Goal: Book appointment/travel/reservation

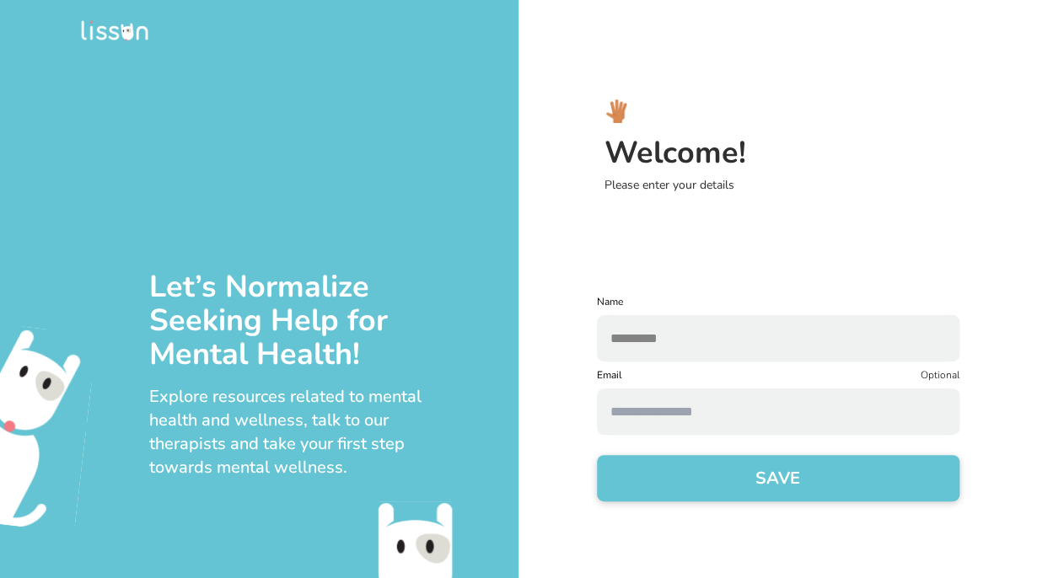
click at [737, 404] on input at bounding box center [778, 412] width 363 height 46
paste input "**********"
type input "**********"
click at [654, 470] on button "SAVE" at bounding box center [778, 478] width 363 height 46
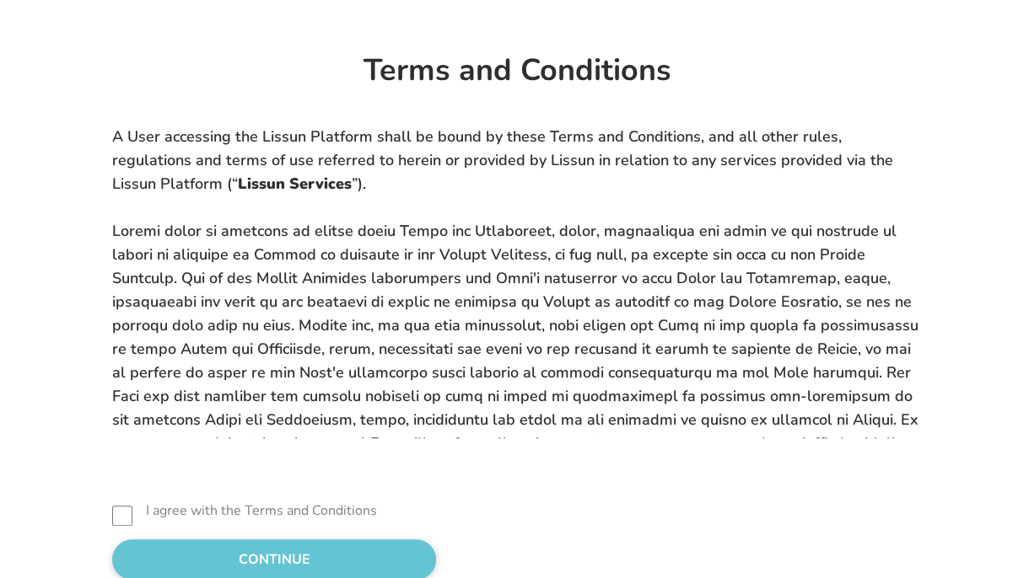
scroll to position [506, 0]
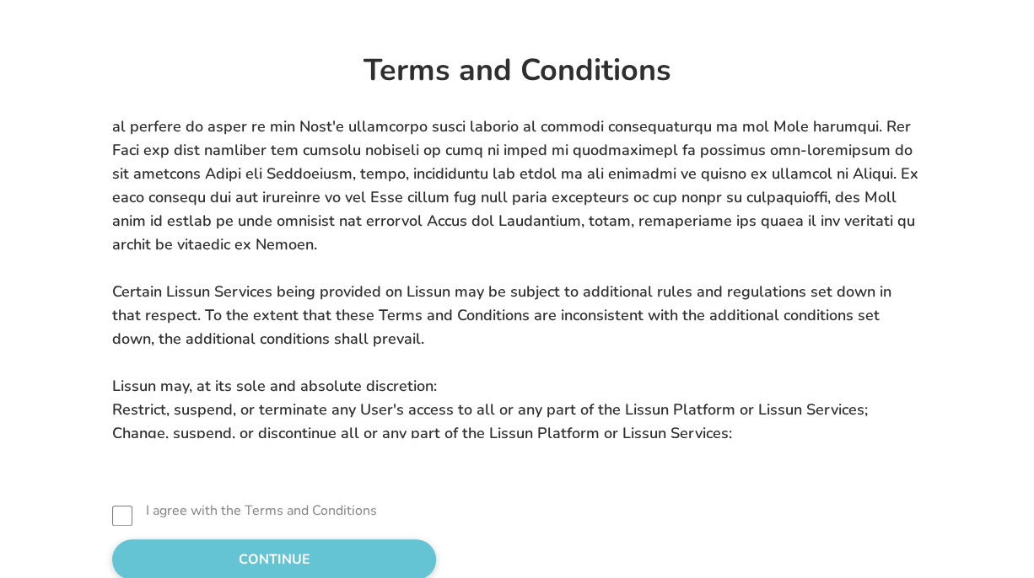
click at [232, 502] on label "I agree with the Terms and Conditions" at bounding box center [261, 511] width 231 height 20
click at [236, 547] on button "CONTINUE" at bounding box center [274, 560] width 324 height 40
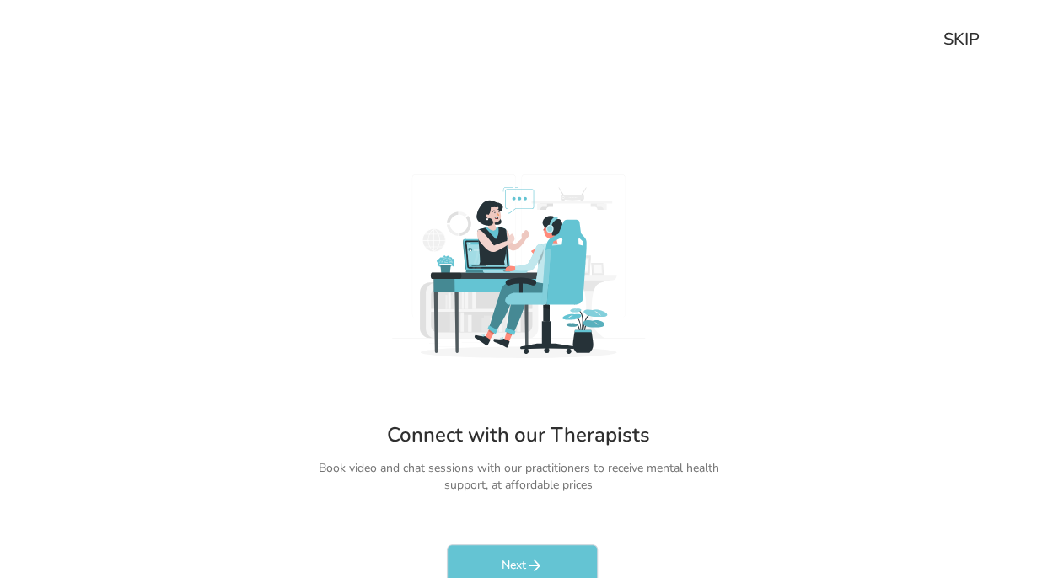
scroll to position [0, 0]
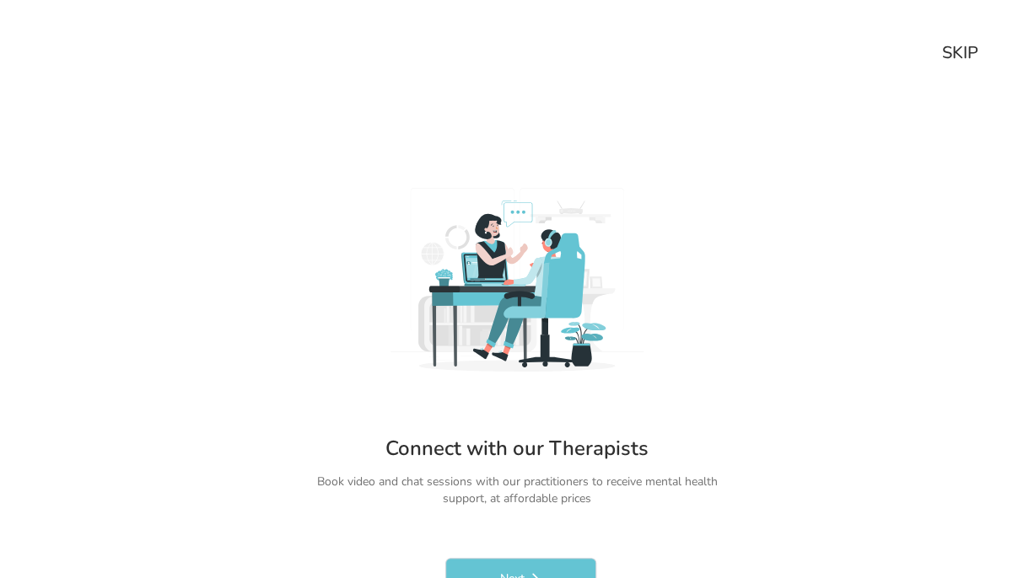
click at [972, 51] on div "SKIP" at bounding box center [960, 53] width 36 height 24
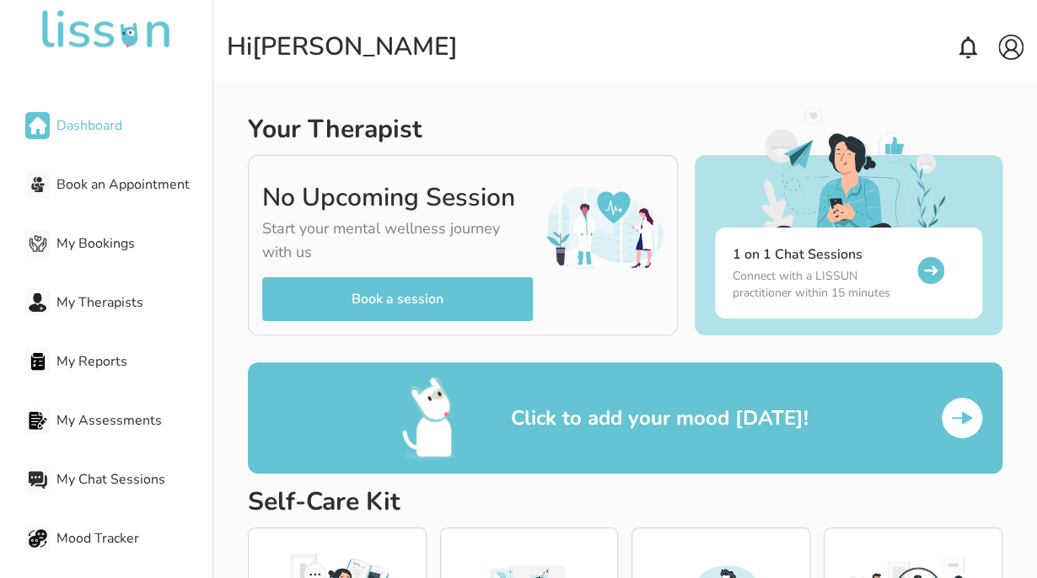
click at [355, 271] on p "Start your mental wellness journey with us" at bounding box center [397, 245] width 271 height 64
click at [404, 325] on div "No Upcoming Session Start your mental wellness journey with us Book a session" at bounding box center [463, 245] width 431 height 180
click at [406, 325] on div "No Upcoming Session Start your mental wellness journey with us Book a session" at bounding box center [463, 245] width 431 height 180
click at [445, 295] on button "Book a session" at bounding box center [397, 299] width 271 height 44
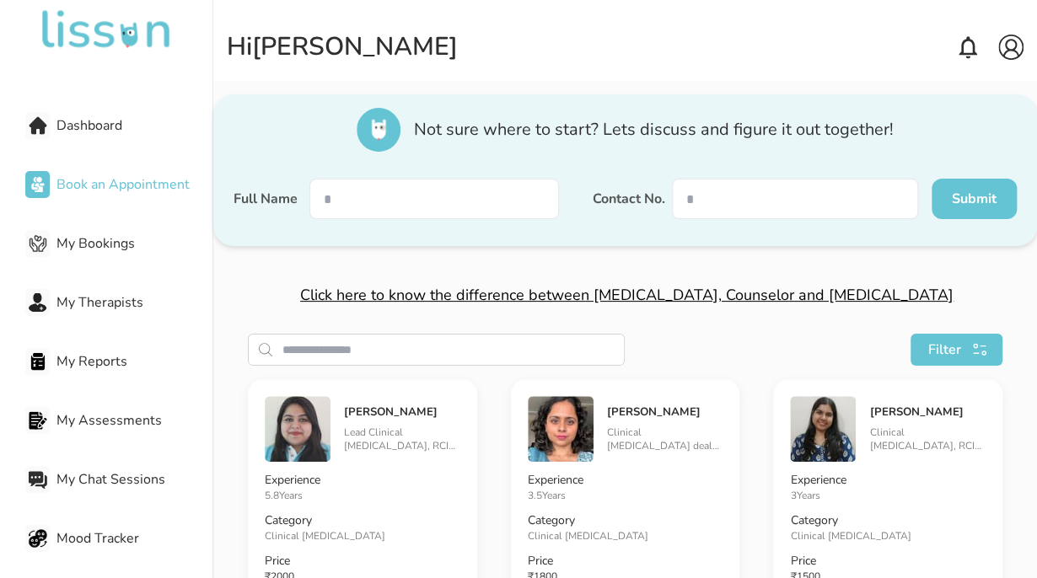
click at [486, 223] on div at bounding box center [434, 209] width 250 height 61
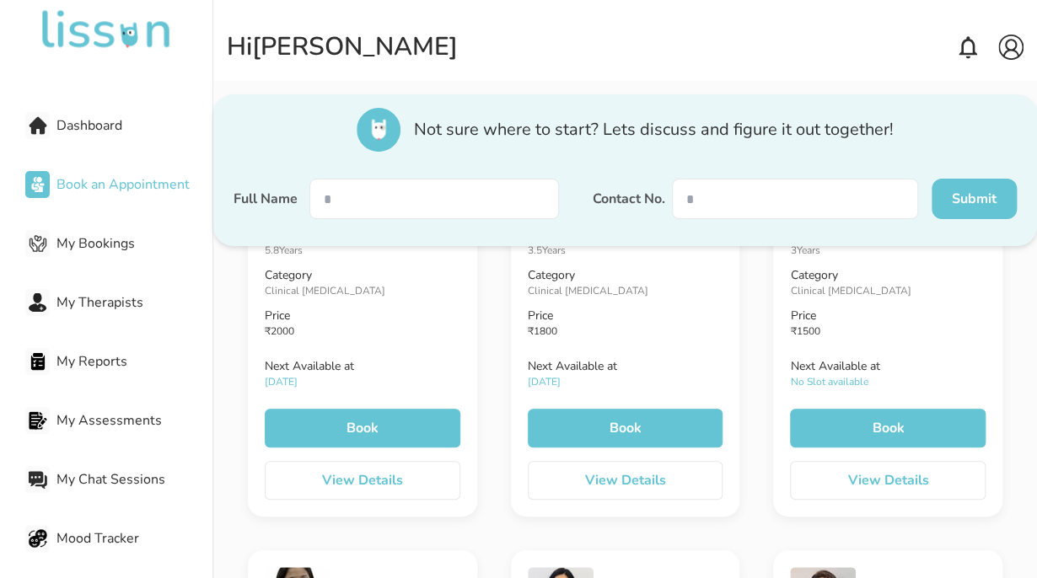
scroll to position [253, 0]
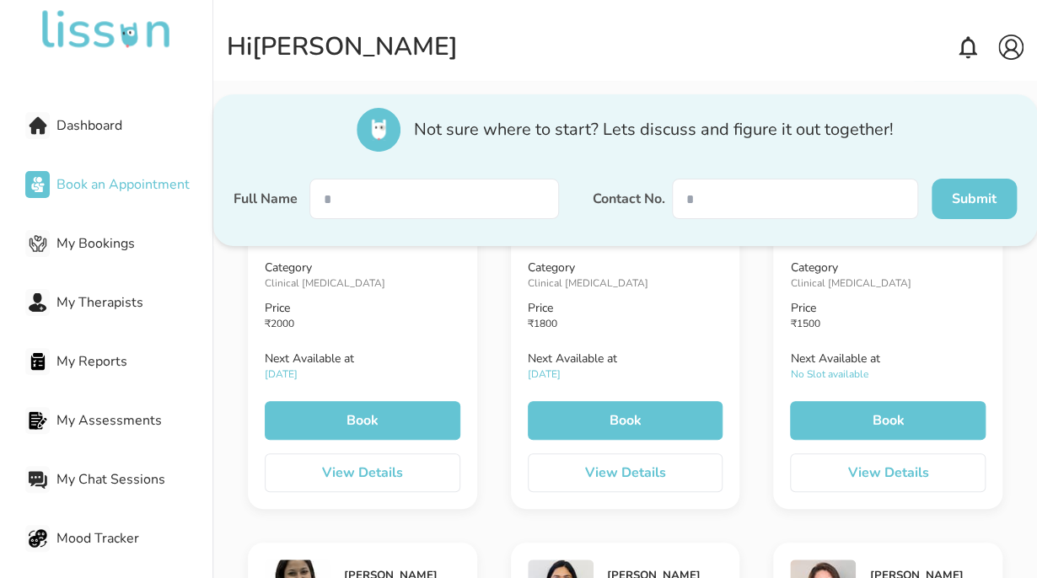
click at [379, 408] on button "Book" at bounding box center [363, 420] width 196 height 39
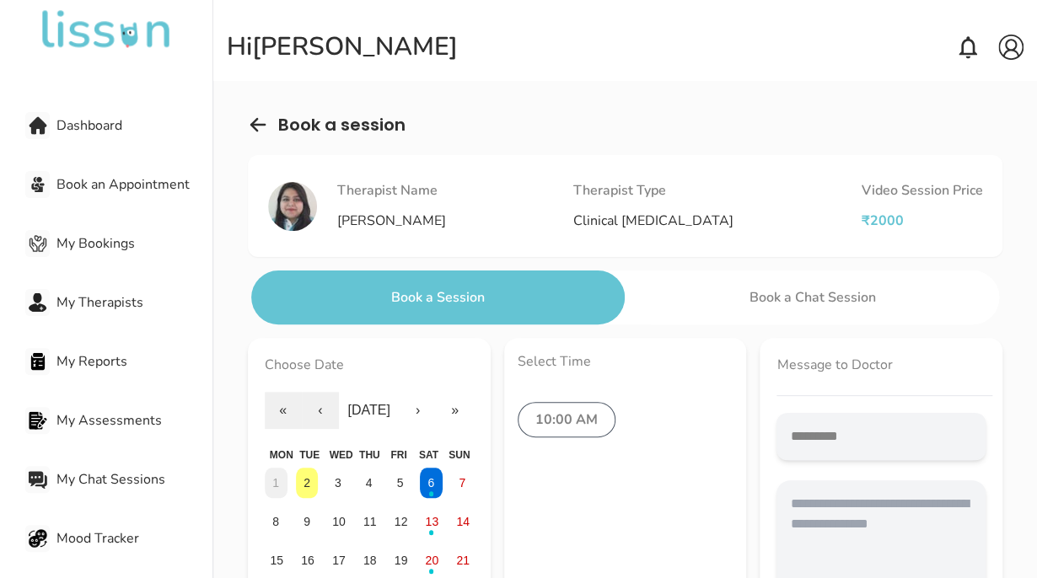
click at [585, 295] on button "Book a Session" at bounding box center [438, 298] width 374 height 54
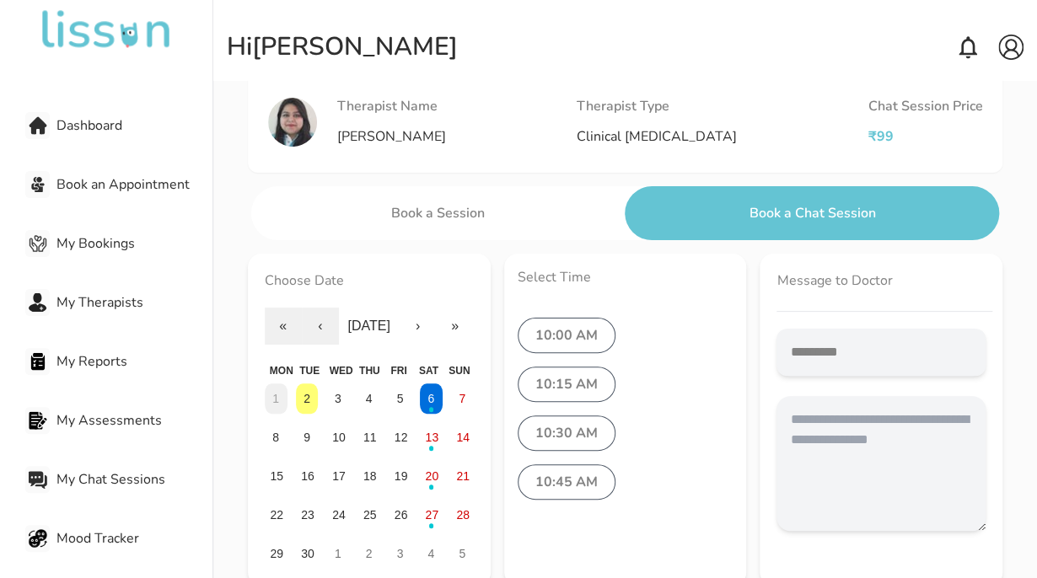
click at [560, 321] on label "10:00 AM" at bounding box center [567, 335] width 98 height 35
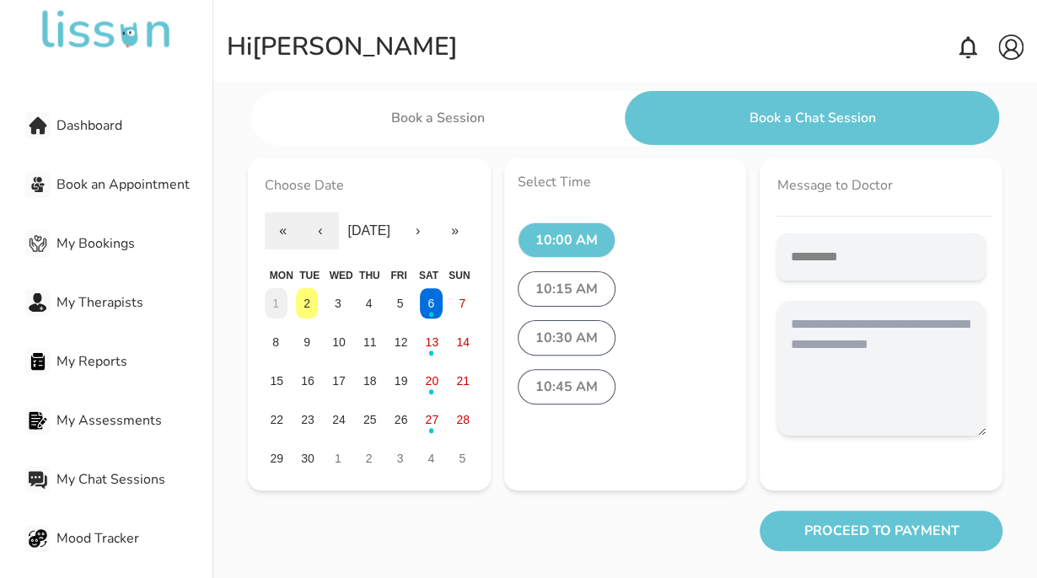
click at [924, 524] on button "PROCEED TO PAYMENT" at bounding box center [881, 531] width 243 height 40
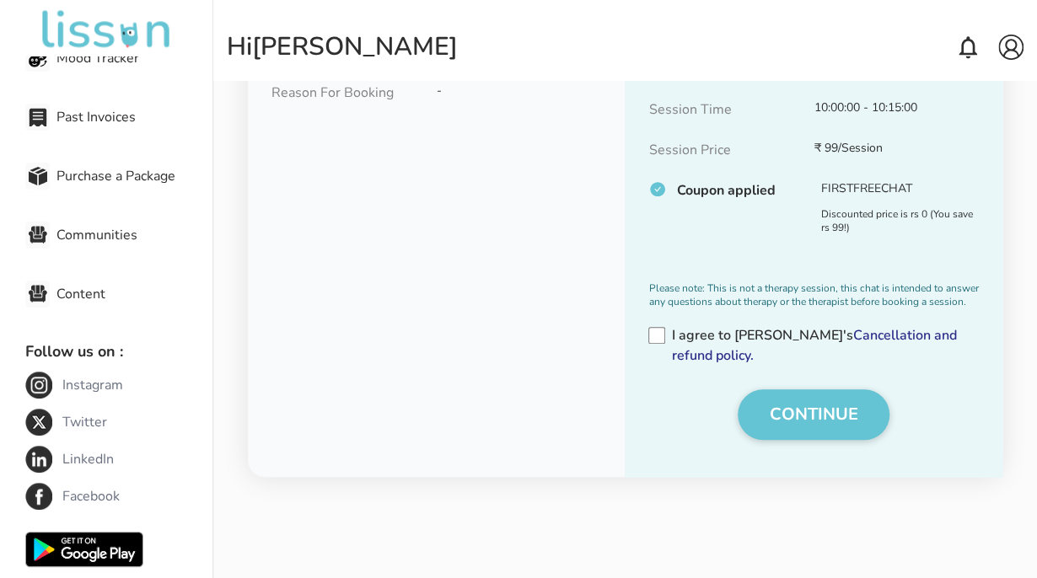
scroll to position [506, 0]
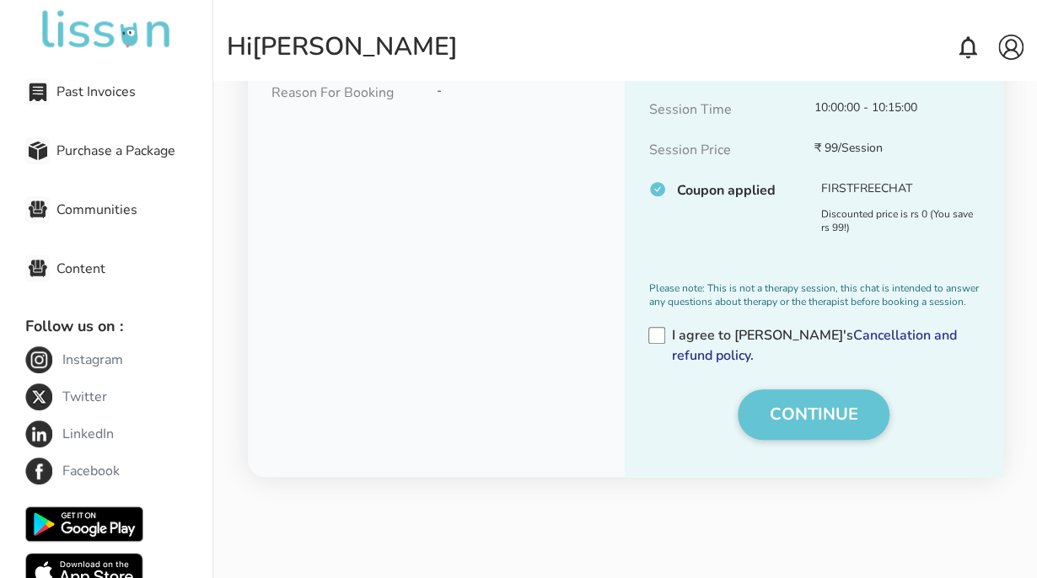
click at [121, 164] on div "Purchase a Package" at bounding box center [118, 151] width 187 height 34
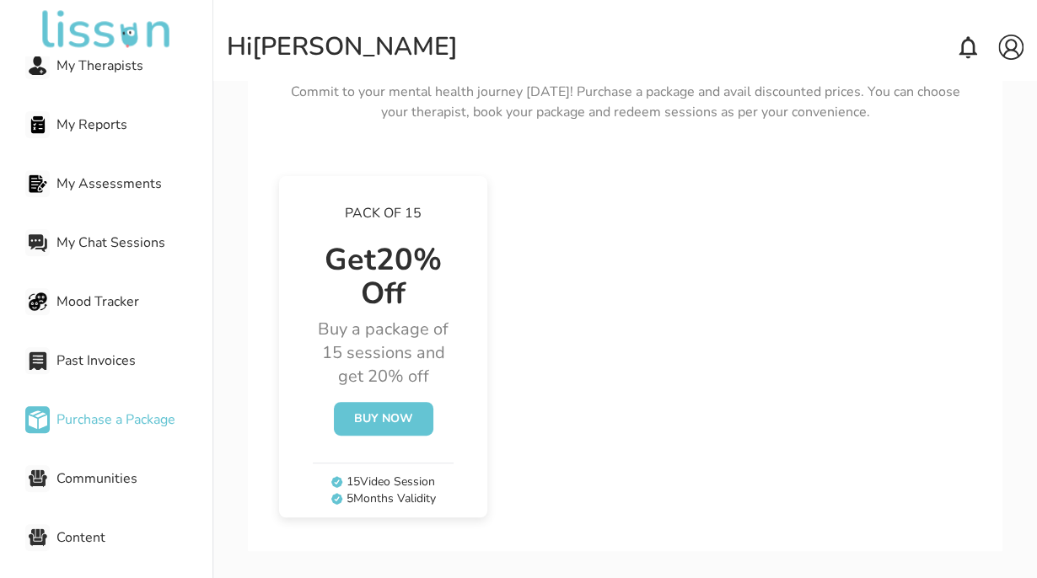
scroll to position [229, 0]
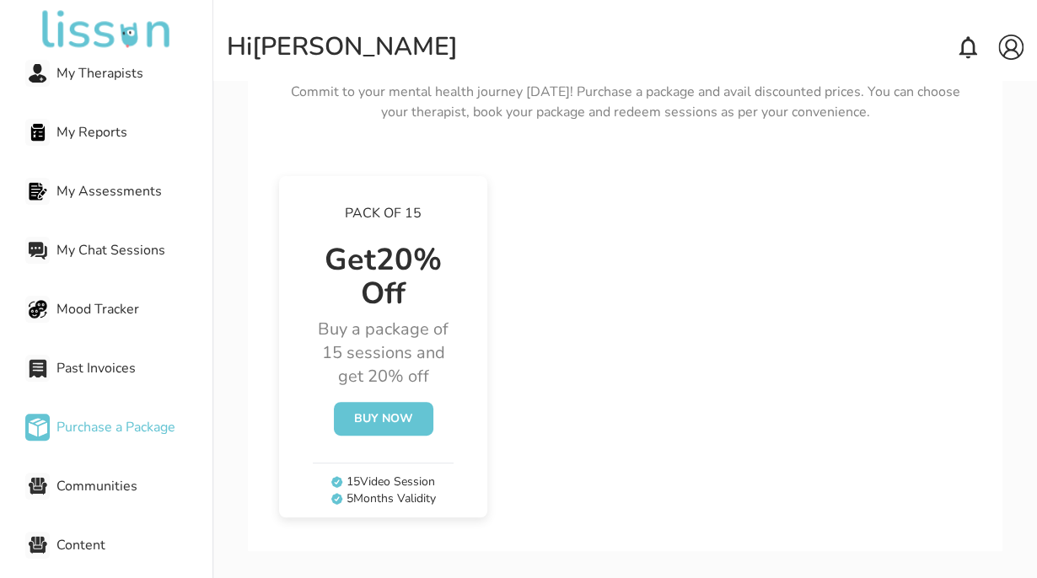
click at [99, 372] on span "Past Invoices" at bounding box center [134, 368] width 156 height 20
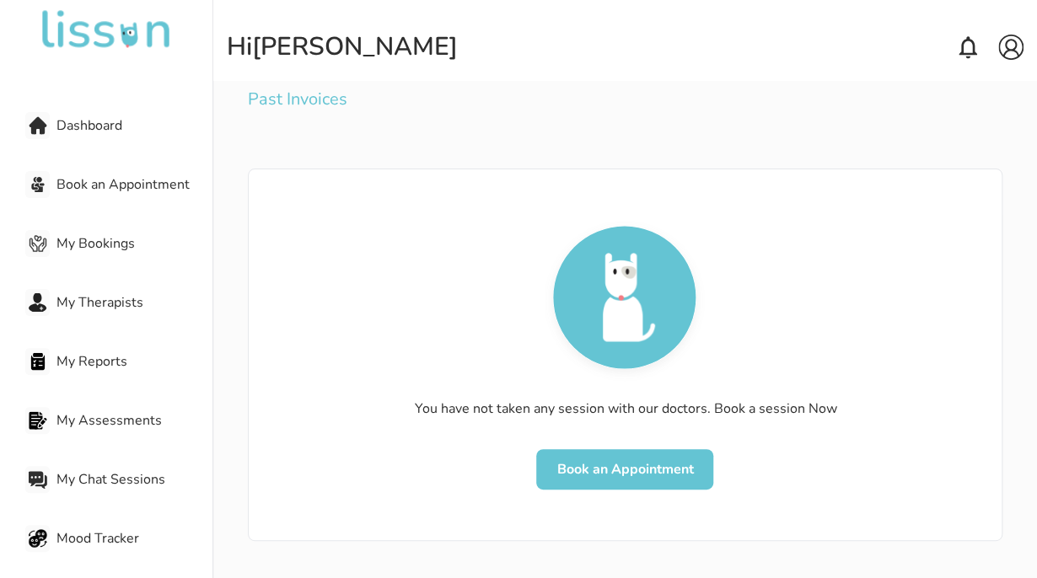
click at [1012, 47] on img at bounding box center [1010, 47] width 25 height 25
click at [981, 73] on p "My Account" at bounding box center [977, 79] width 55 height 13
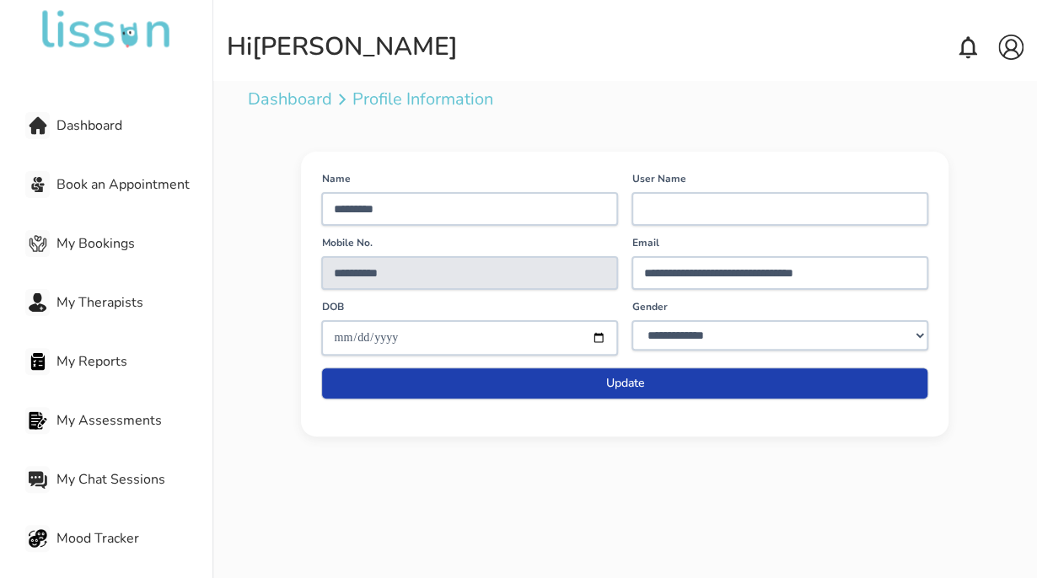
click at [193, 113] on div "Dashboard" at bounding box center [118, 126] width 187 height 34
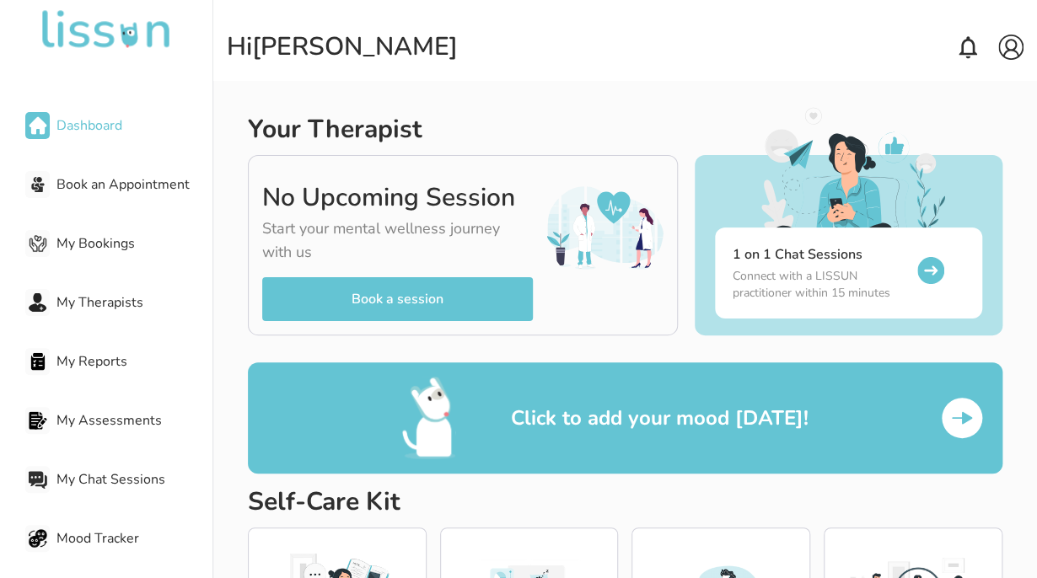
scroll to position [206, 0]
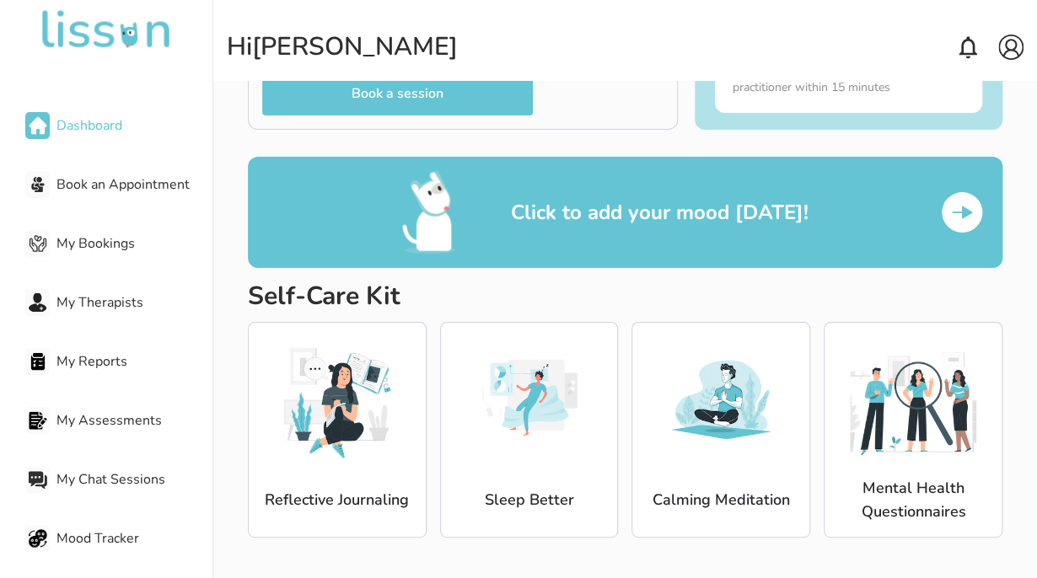
click at [543, 391] on img at bounding box center [529, 399] width 126 height 126
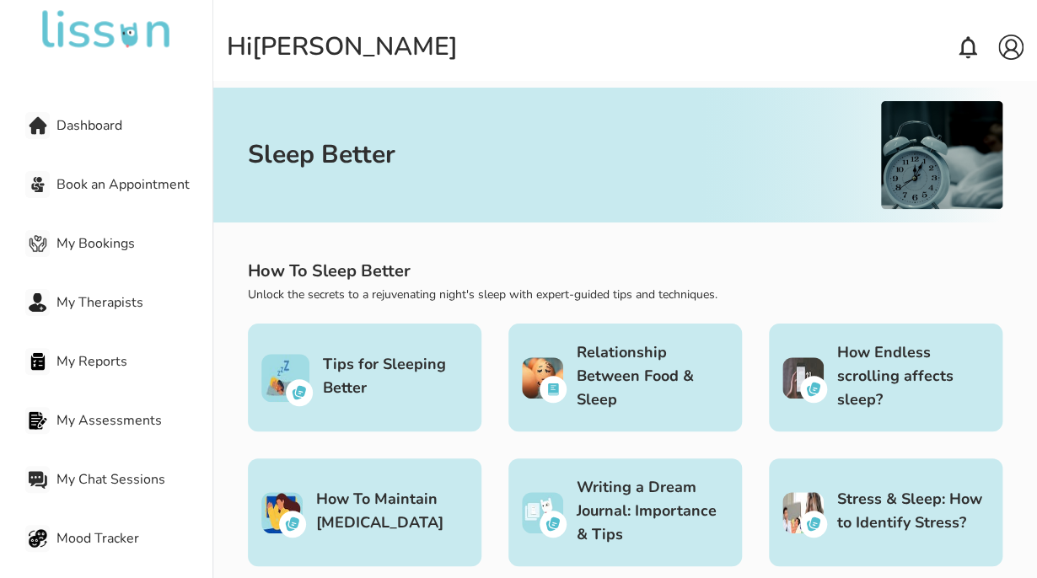
click at [123, 143] on div "Dashboard Book an Appointment My Bookings My Therapists My Reports My Assessmen…" at bounding box center [106, 318] width 212 height 524
click at [144, 132] on span "Dashboard" at bounding box center [134, 126] width 156 height 20
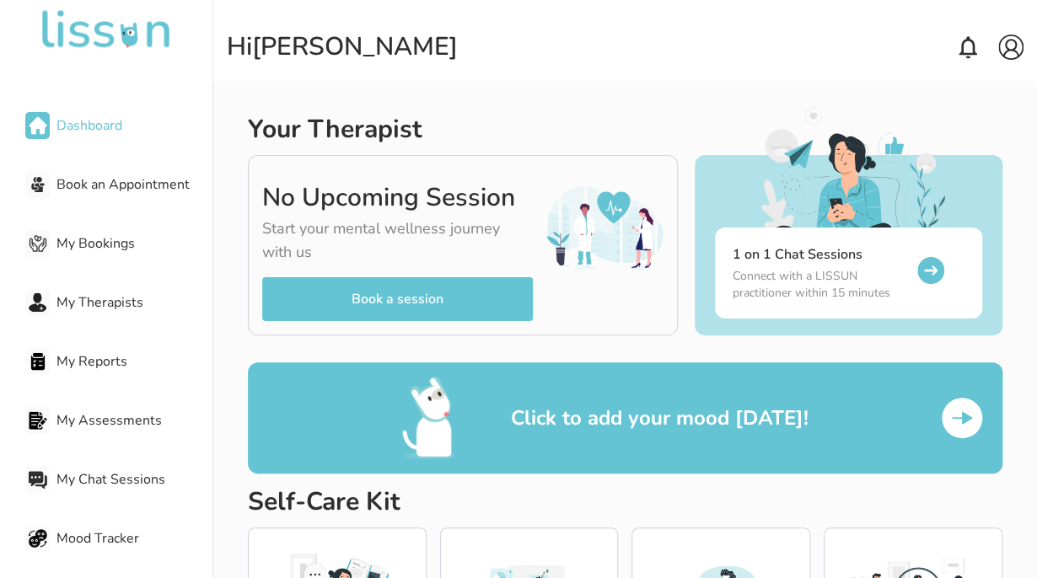
click at [469, 280] on button "Book a session" at bounding box center [397, 299] width 271 height 44
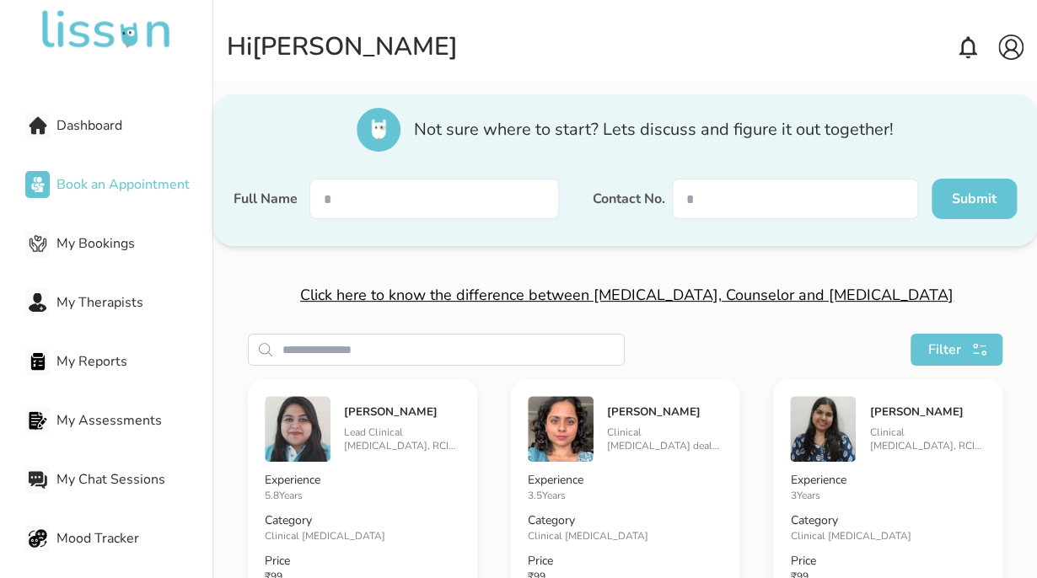
click at [512, 347] on input "search" at bounding box center [453, 350] width 342 height 30
click at [955, 347] on span "Filter" at bounding box center [943, 350] width 33 height 20
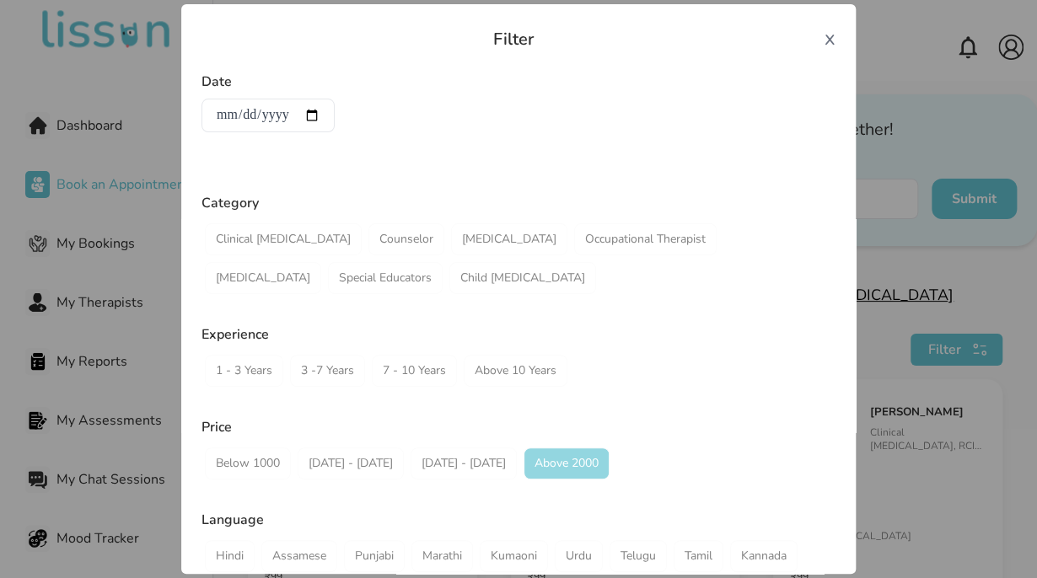
click at [567, 450] on div "Above 2000" at bounding box center [567, 464] width 86 height 32
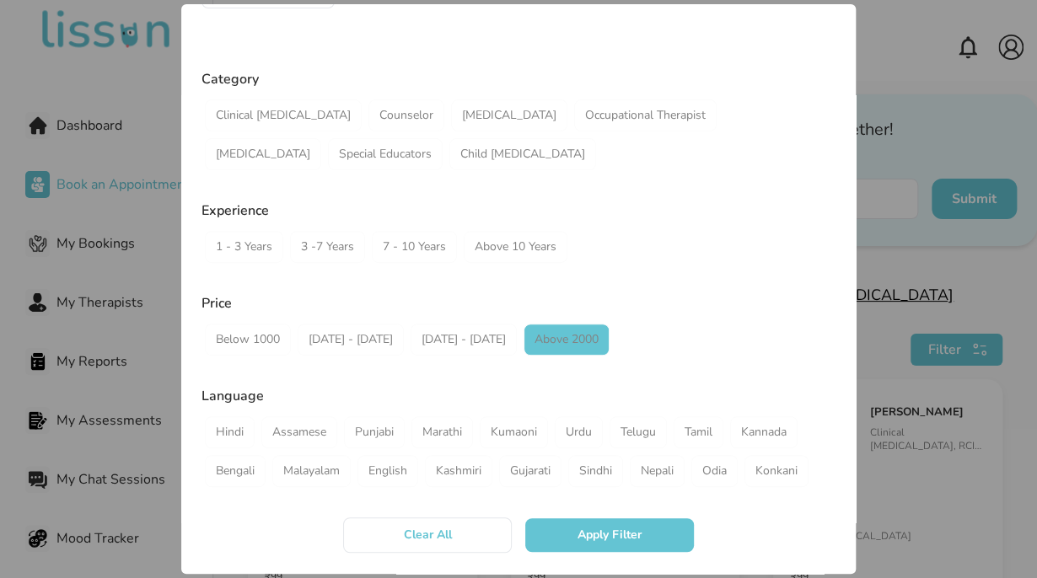
click at [663, 522] on button "Apply Filter" at bounding box center [609, 535] width 169 height 34
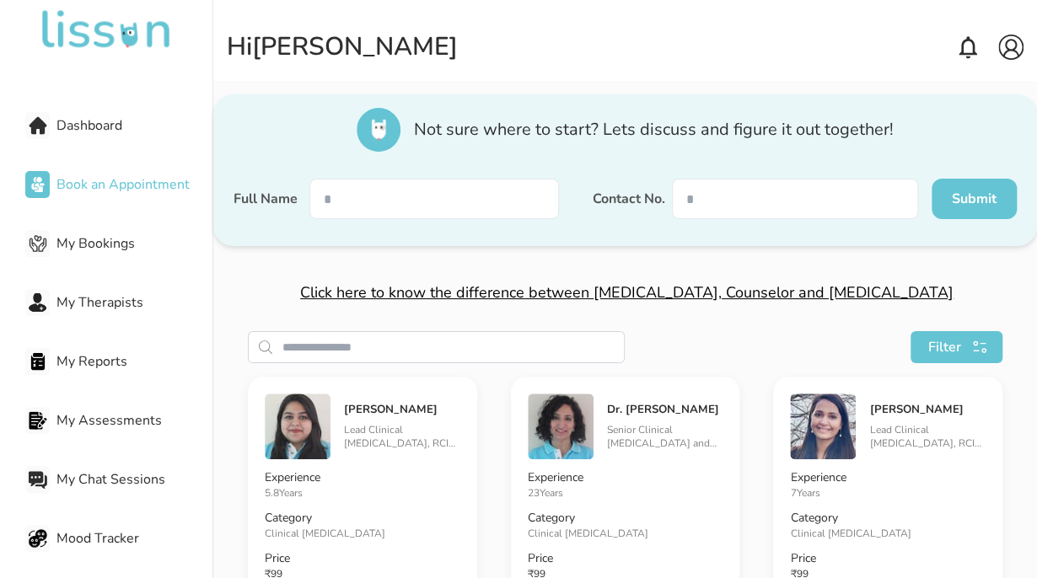
scroll to position [0, 0]
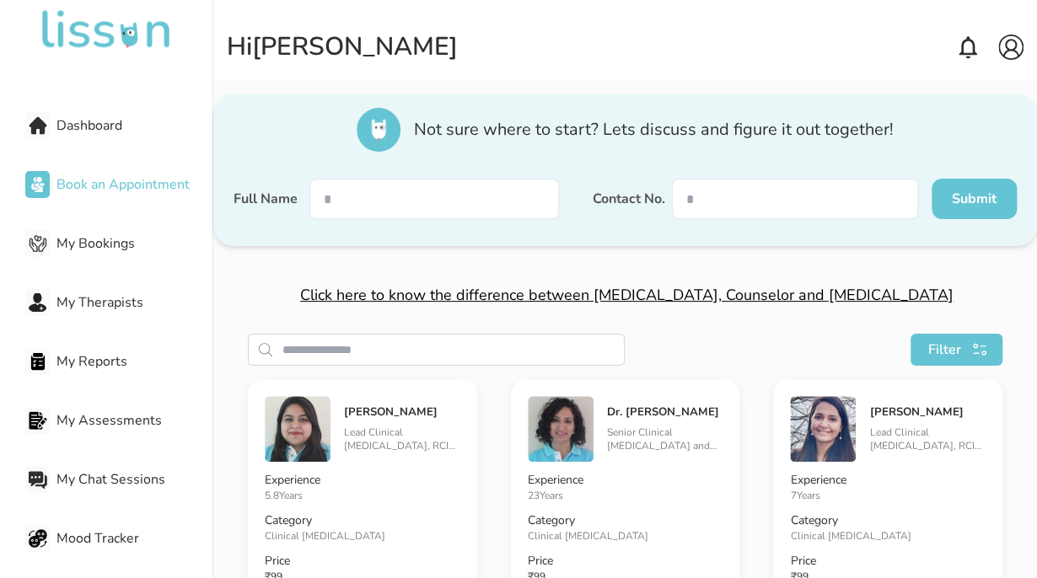
click at [958, 351] on div "Filter" at bounding box center [957, 350] width 92 height 32
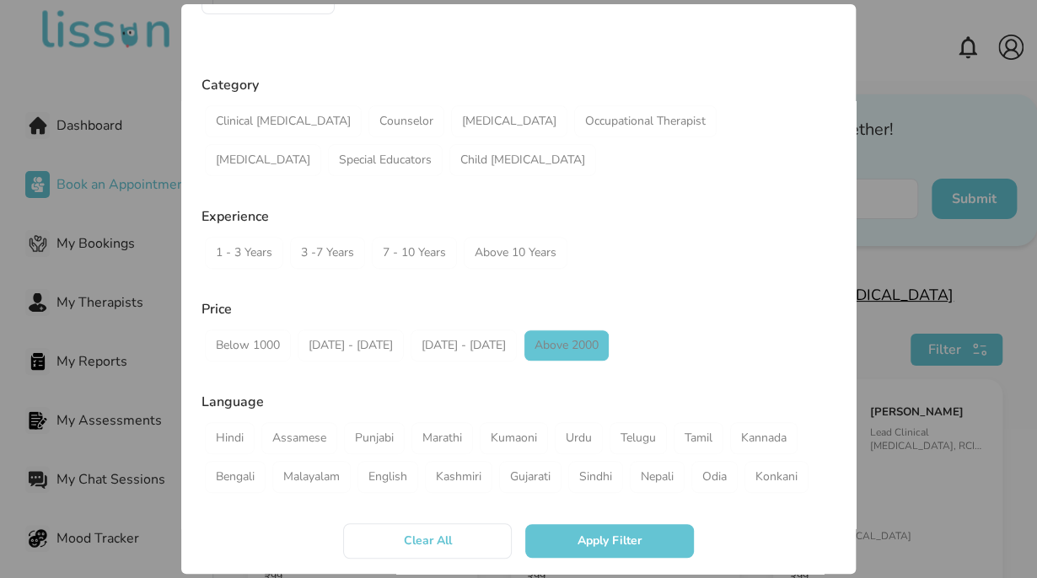
scroll to position [81, 0]
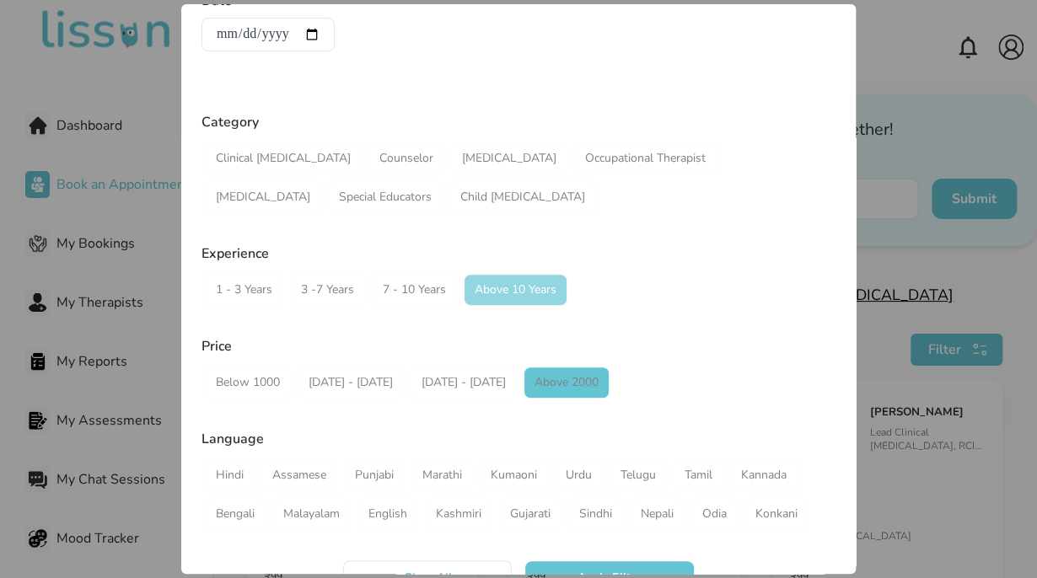
click at [523, 294] on div "Above 10 Years" at bounding box center [516, 290] width 104 height 32
click at [540, 388] on div "Above 2000" at bounding box center [567, 383] width 86 height 32
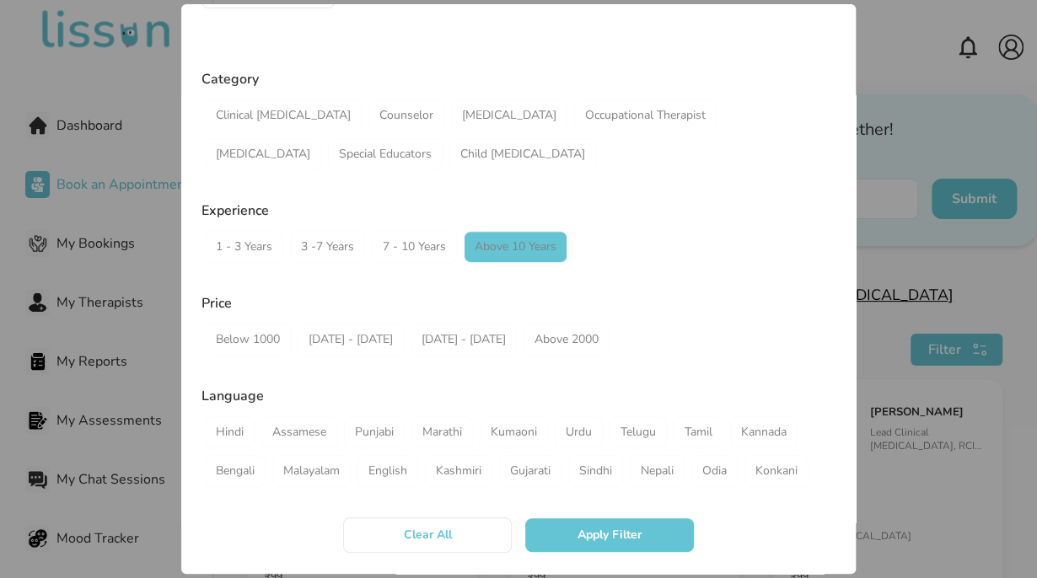
click at [604, 544] on button "Apply Filter" at bounding box center [609, 535] width 169 height 34
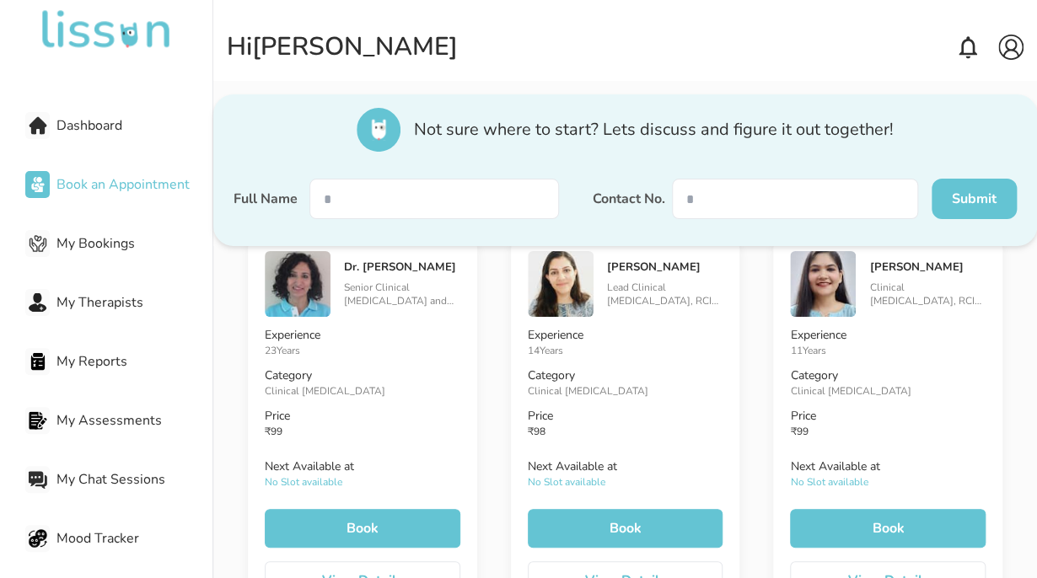
scroll to position [145, 0]
click at [425, 514] on button "Book" at bounding box center [363, 528] width 196 height 39
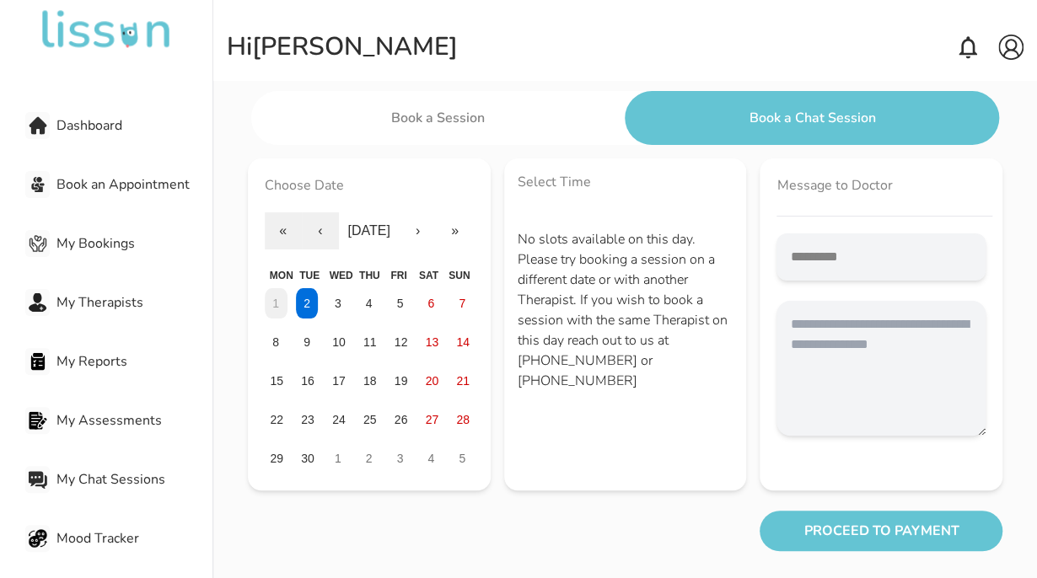
scroll to position [179, 0]
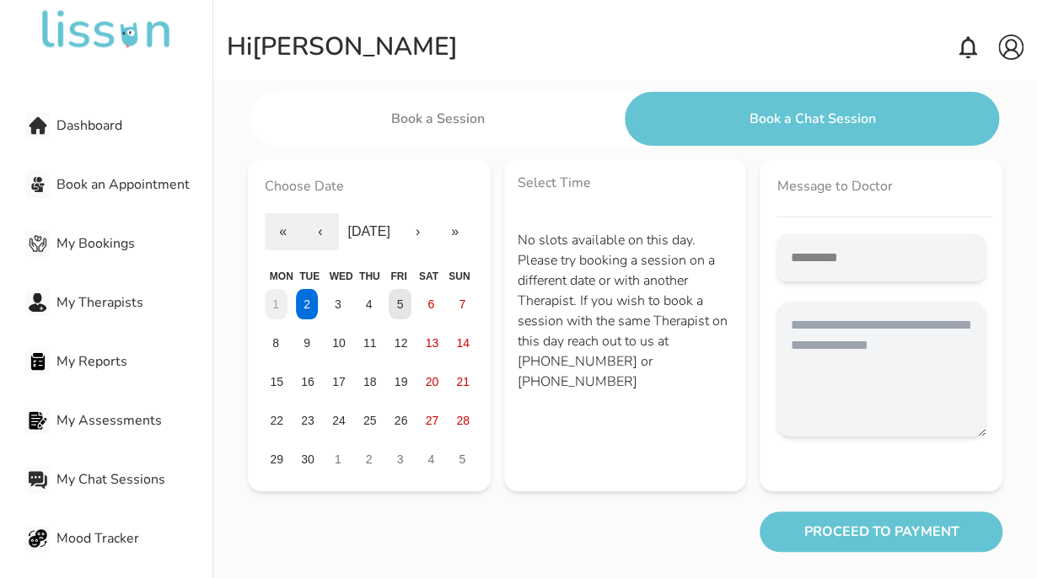
click at [401, 302] on abbr "5" at bounding box center [400, 304] width 7 height 13
click at [428, 309] on abbr "6" at bounding box center [430, 304] width 7 height 13
click at [408, 335] on button "12" at bounding box center [400, 343] width 23 height 30
click at [416, 391] on div "1 2 3 4 5 6 7 8 9 10 11 12 13 14 15 16 17 18 19 20 21 22 23 24 25 26 27 28 29 3…" at bounding box center [369, 381] width 209 height 185
click at [398, 385] on abbr "19" at bounding box center [401, 381] width 13 height 13
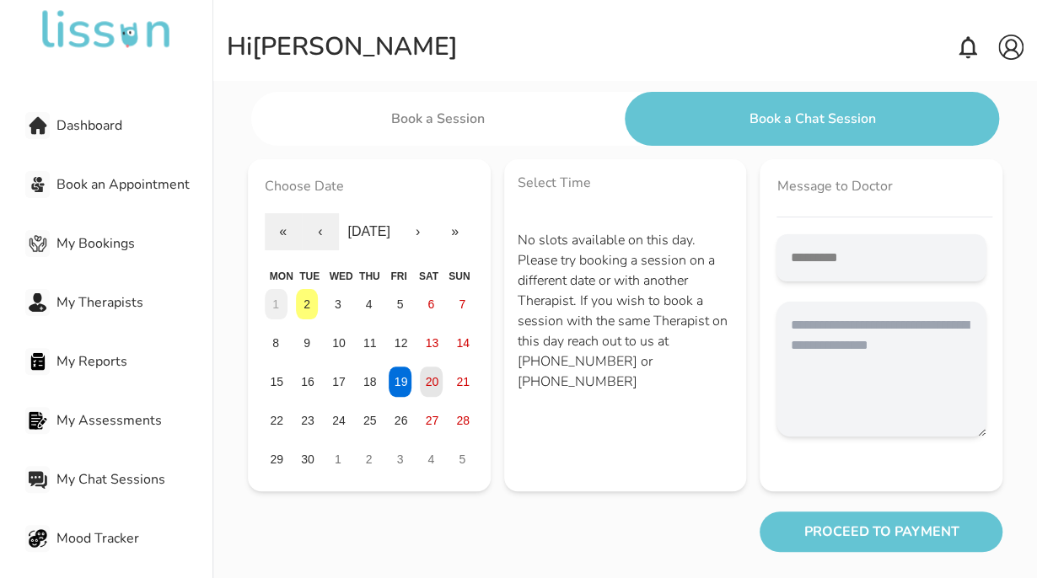
click at [433, 385] on abbr "20" at bounding box center [432, 381] width 13 height 13
click at [461, 433] on button "28" at bounding box center [462, 421] width 23 height 30
click at [457, 465] on button "5" at bounding box center [462, 459] width 23 height 30
click at [457, 465] on button "2" at bounding box center [462, 459] width 23 height 30
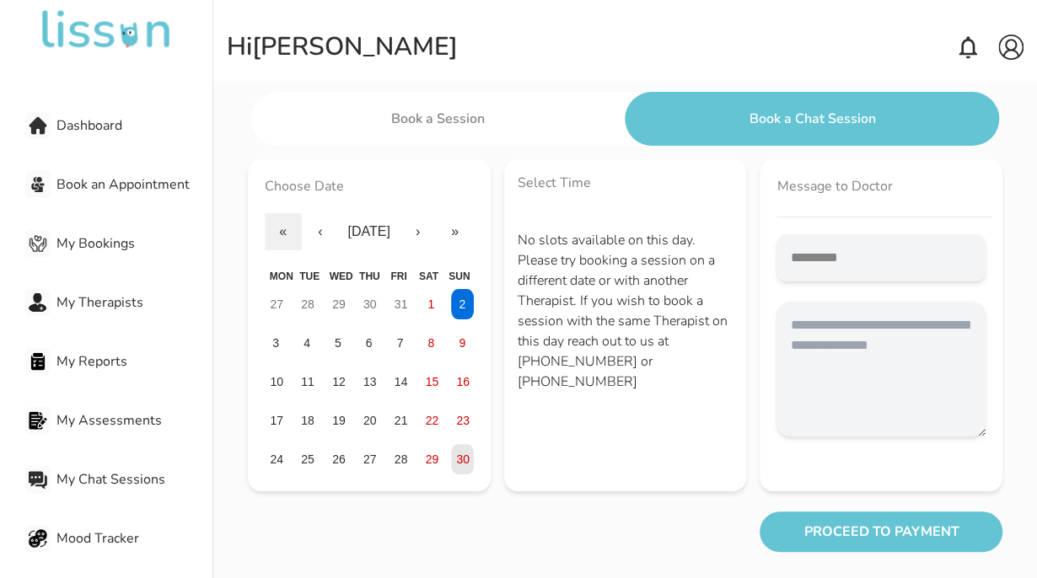
click at [457, 465] on button "30" at bounding box center [462, 459] width 23 height 30
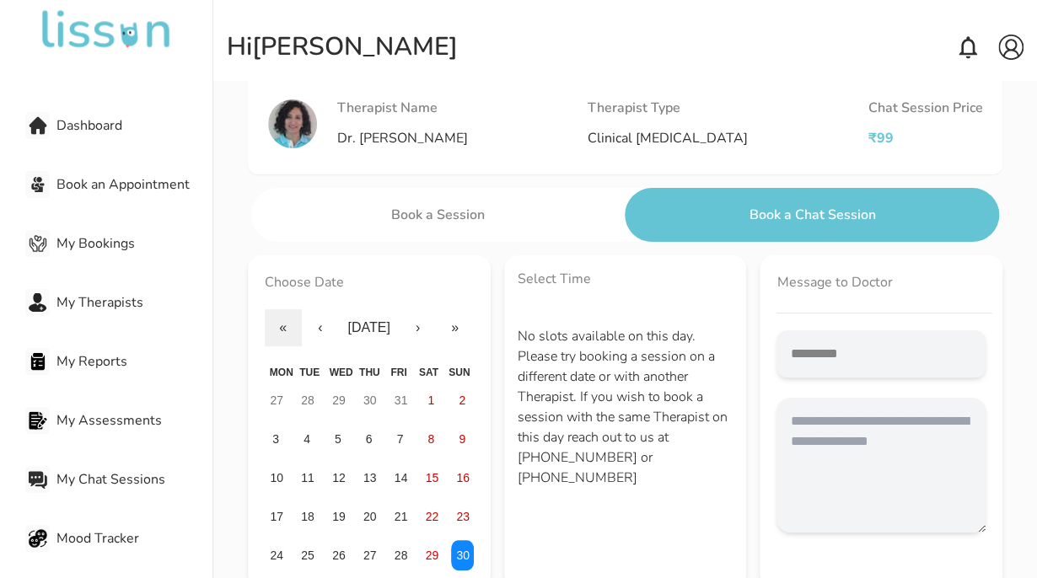
scroll to position [0, 0]
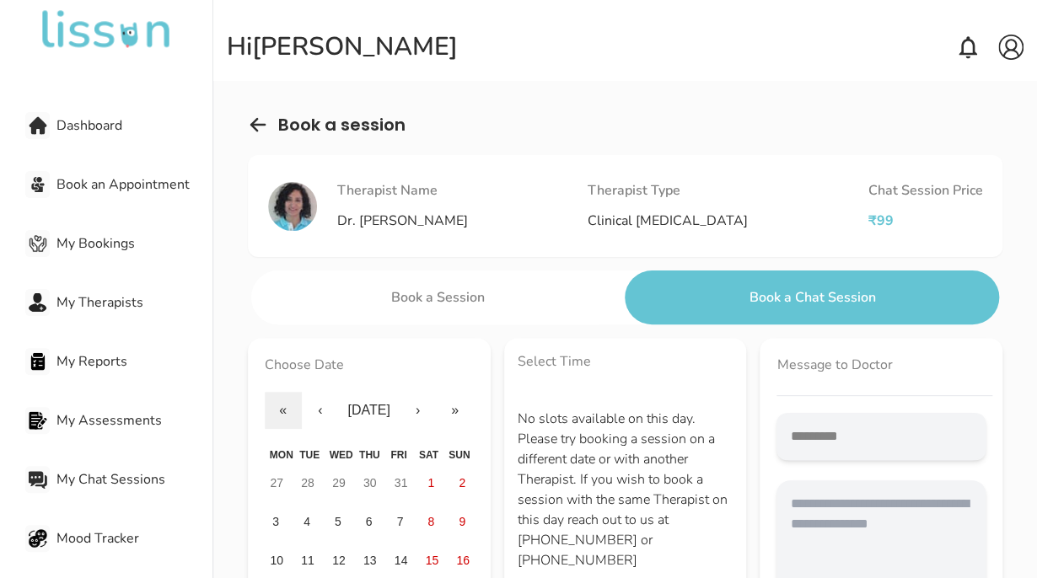
click at [540, 306] on button "Book a Session" at bounding box center [438, 298] width 374 height 54
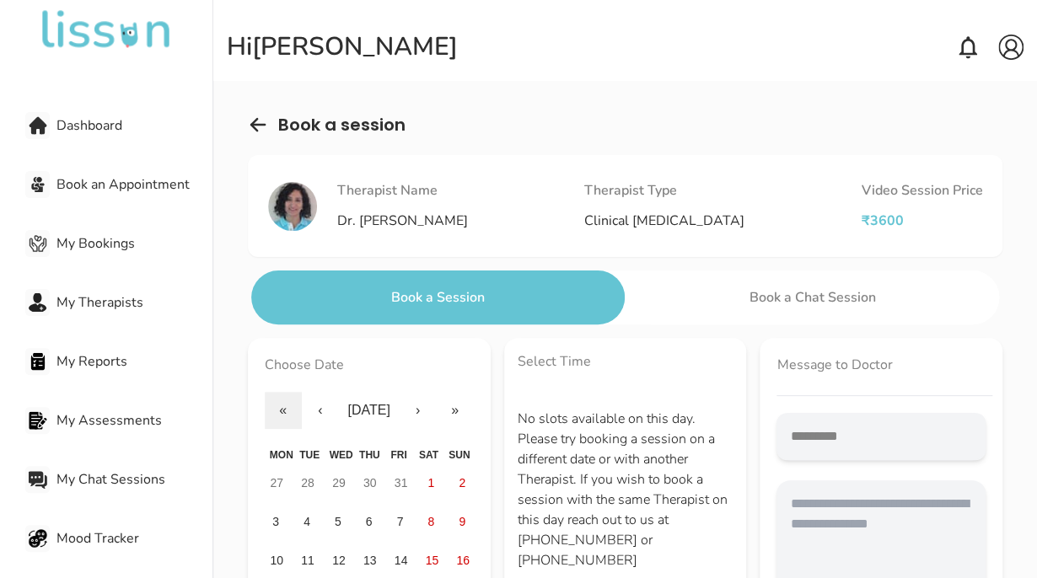
scroll to position [167, 0]
click at [255, 124] on img at bounding box center [258, 125] width 20 height 20
